Goal: Task Accomplishment & Management: Manage account settings

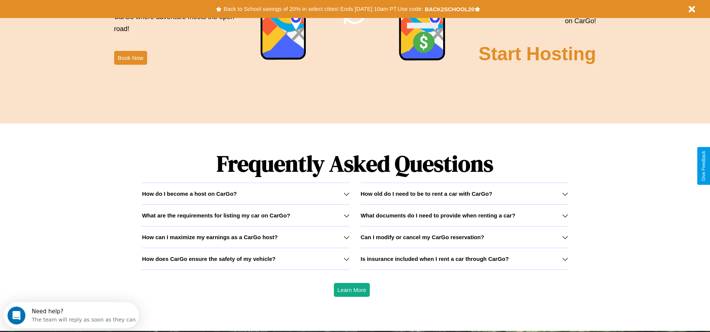
scroll to position [1074, 0]
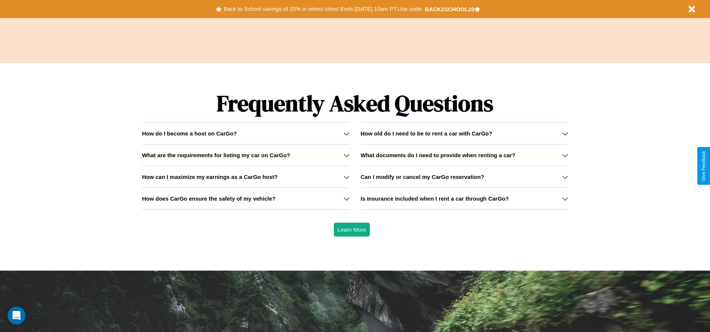
click at [464, 198] on h3 "Is insurance included when I rent a car through CarGo?" at bounding box center [435, 198] width 148 height 6
click at [346, 155] on icon at bounding box center [347, 155] width 6 height 6
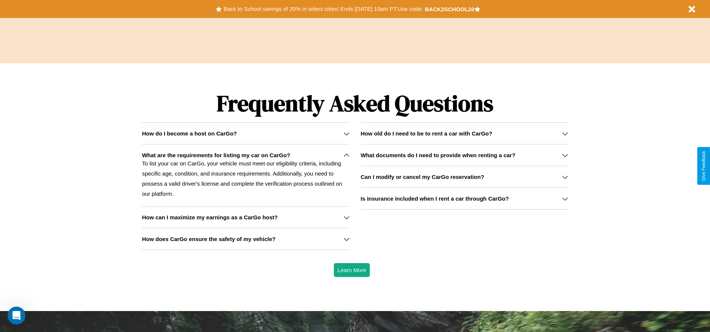
click at [464, 155] on h3 "What documents do I need to provide when renting a car?" at bounding box center [438, 155] width 155 height 6
click at [464, 133] on h3 "How old do I need to be to rent a car with CarGo?" at bounding box center [427, 133] width 132 height 6
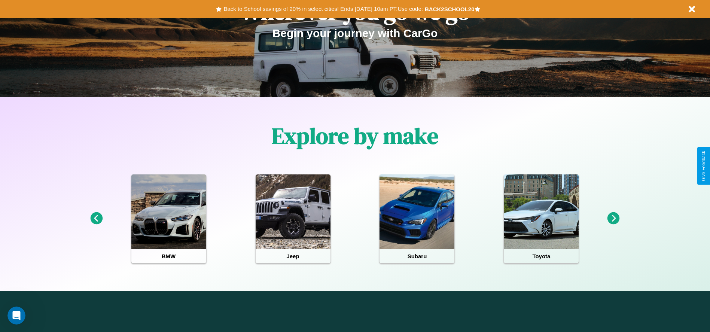
scroll to position [0, 0]
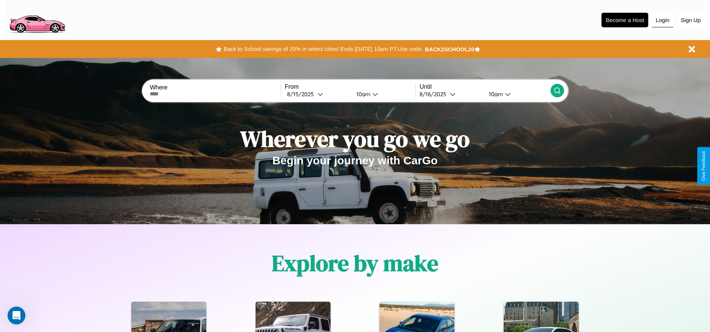
click at [663, 20] on button "Login" at bounding box center [662, 20] width 21 height 14
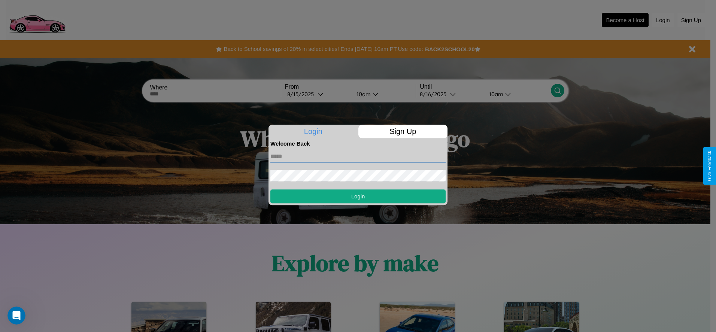
click at [358, 156] on input "text" at bounding box center [357, 157] width 175 height 12
type input "**********"
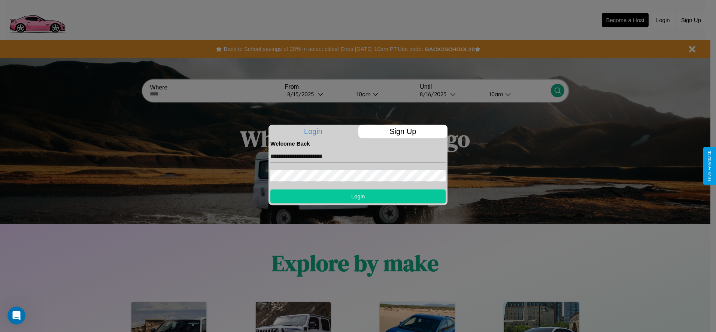
click at [358, 196] on button "Login" at bounding box center [357, 196] width 175 height 14
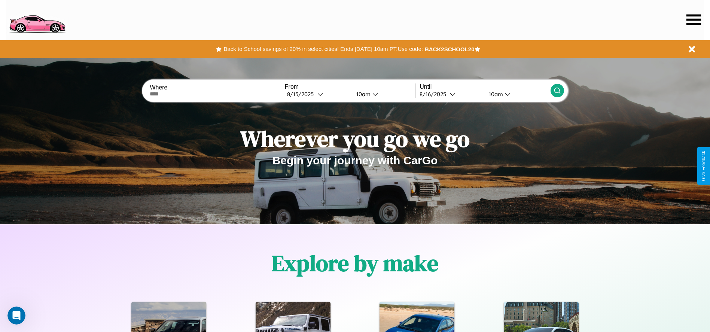
click at [694, 19] on icon at bounding box center [694, 19] width 15 height 10
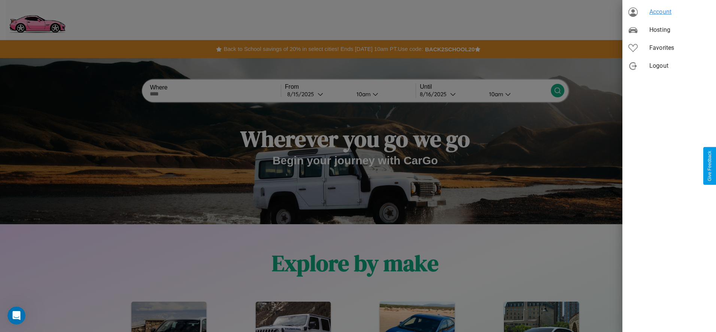
click at [669, 12] on span "Account" at bounding box center [679, 11] width 61 height 9
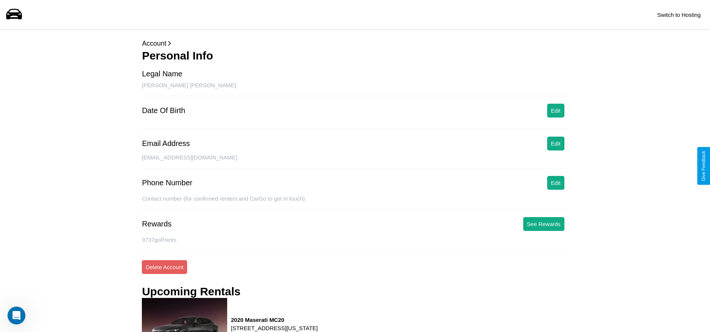
scroll to position [319, 0]
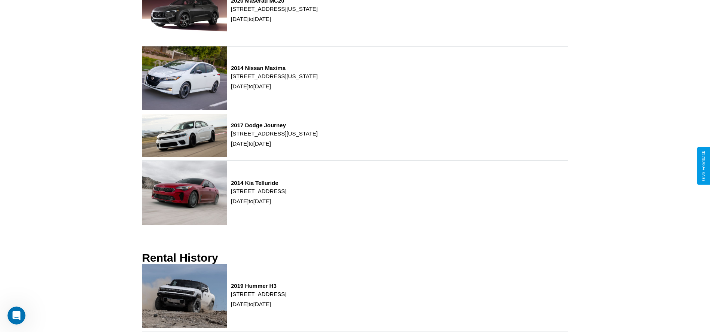
click at [355, 298] on div "2019 Hummer H3 [STREET_ADDRESS] [DATE] to [DATE]" at bounding box center [355, 298] width 426 height 68
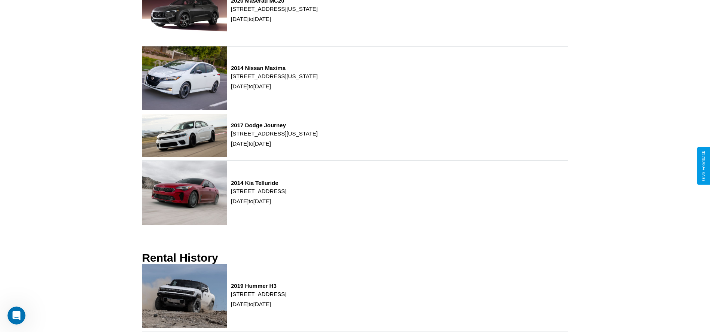
click at [355, 298] on div "2019 Hummer H3 [STREET_ADDRESS] [DATE] to [DATE]" at bounding box center [355, 298] width 426 height 68
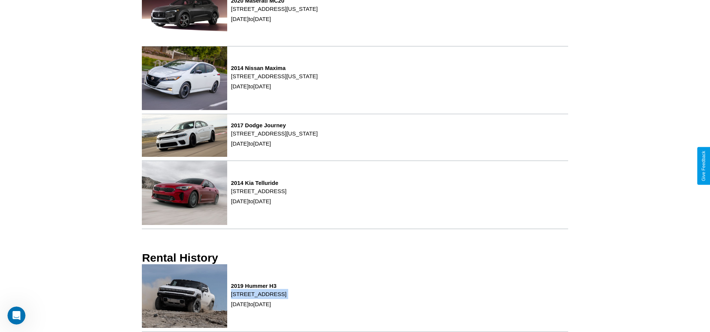
click at [355, 298] on div "2019 Hummer H3 [STREET_ADDRESS] [DATE] to [DATE]" at bounding box center [355, 298] width 426 height 68
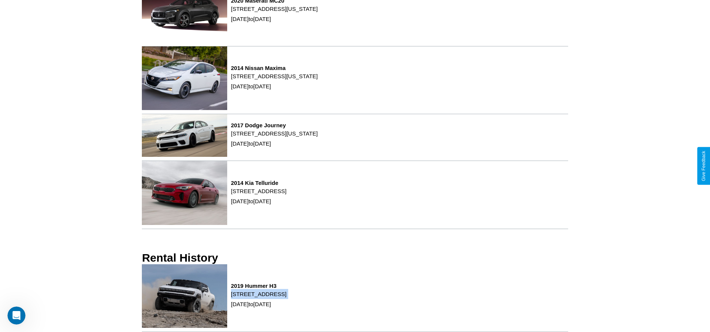
click at [355, 298] on div "2019 Hummer H3 [STREET_ADDRESS] [DATE] to [DATE]" at bounding box center [355, 298] width 426 height 68
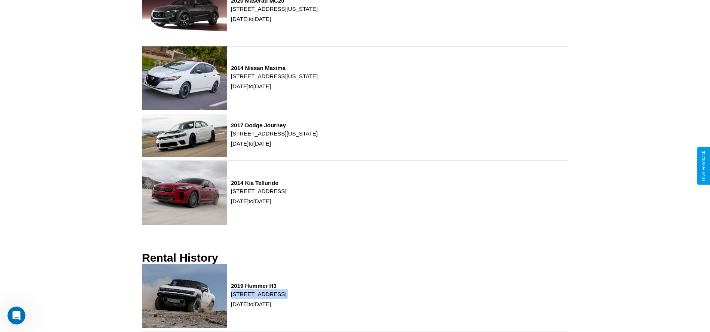
click at [355, 298] on div "2019 Hummer H3 [STREET_ADDRESS] [DATE] to [DATE]" at bounding box center [355, 298] width 426 height 68
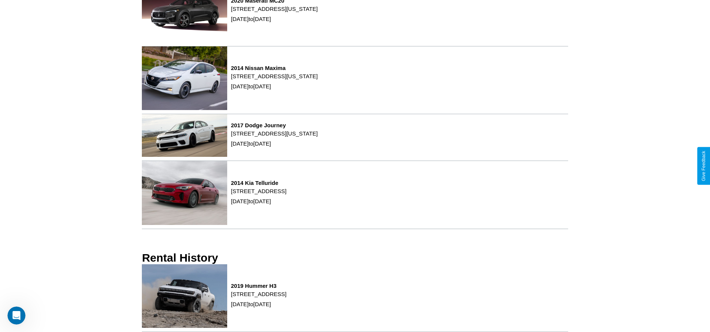
scroll to position [0, 0]
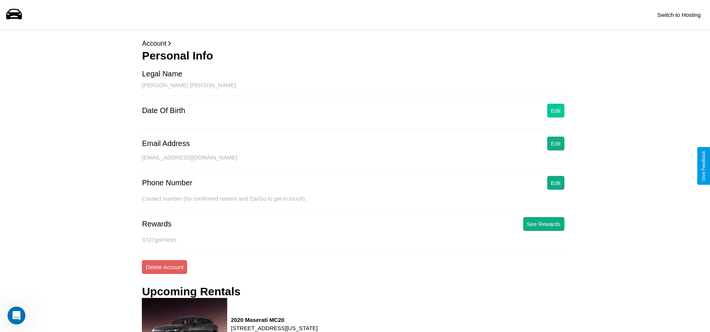
click at [556, 110] on button "Edit" at bounding box center [556, 111] width 17 height 14
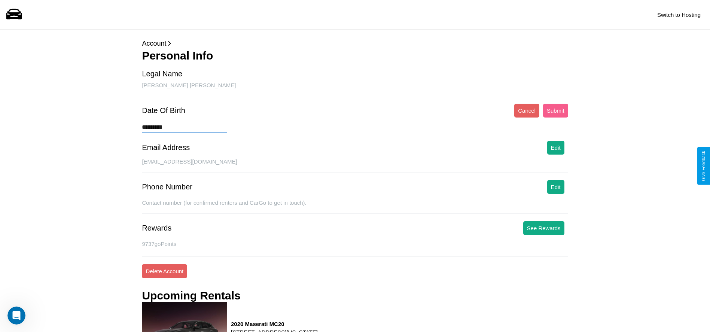
type input "**********"
